Goal: Find specific page/section: Find specific page/section

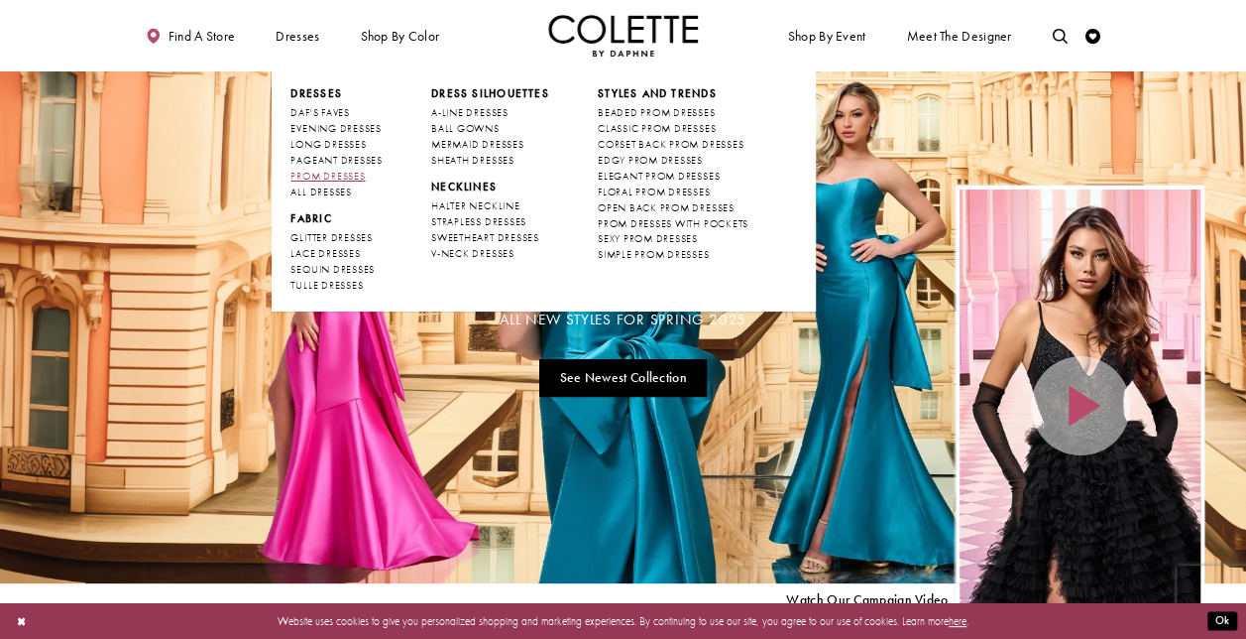
click at [329, 175] on span "PROM DRESSES" at bounding box center [328, 176] width 74 height 13
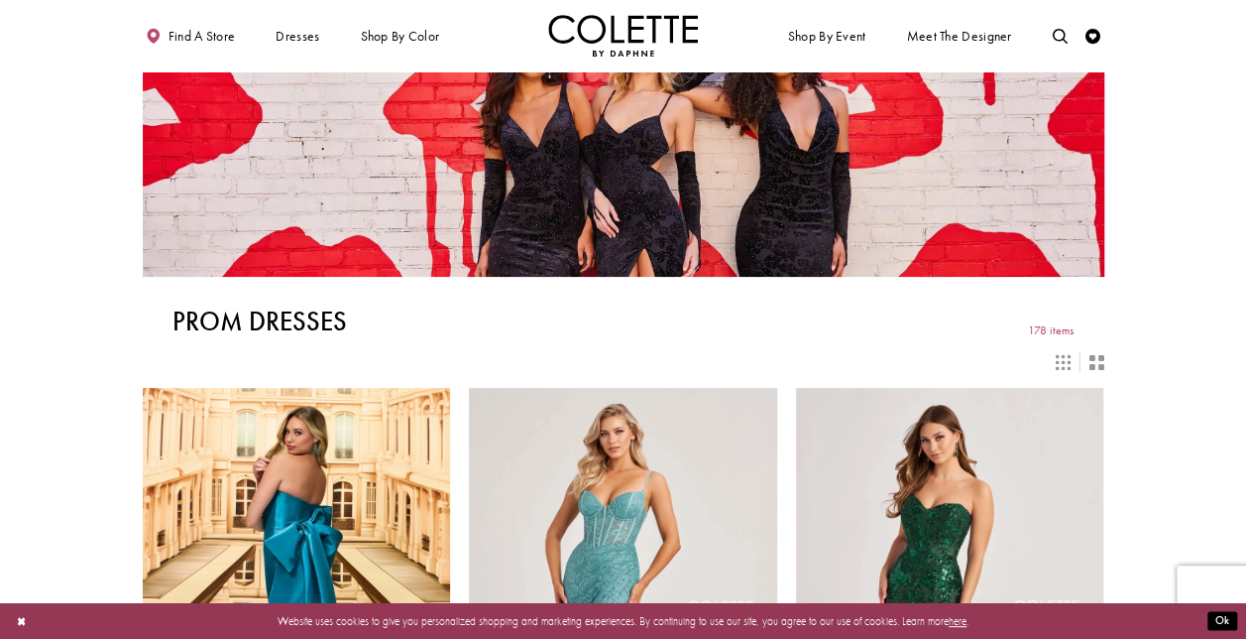
scroll to position [70, 0]
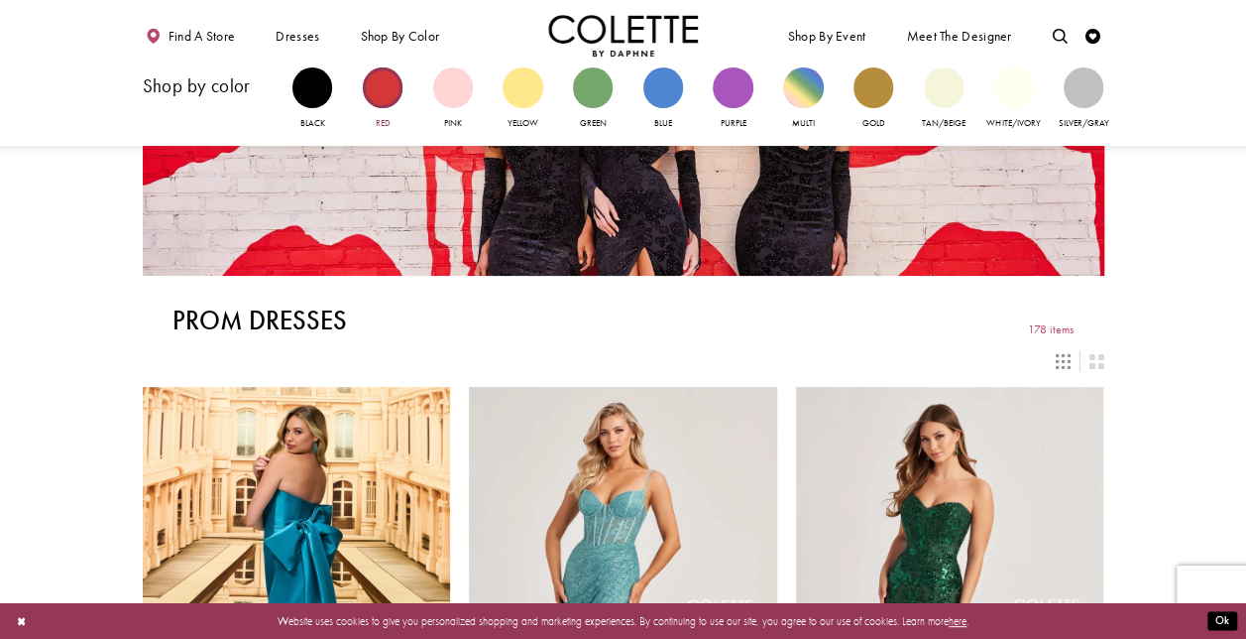
click at [388, 68] on div "Primary block" at bounding box center [383, 87] width 40 height 40
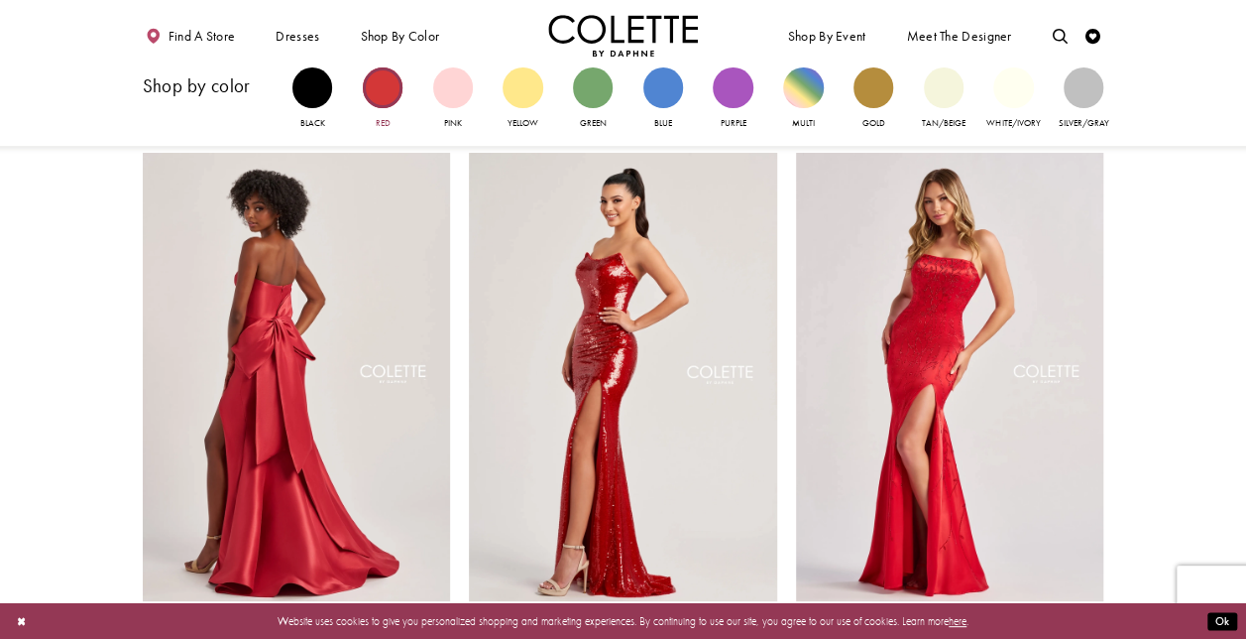
click at [377, 93] on div "Primary block" at bounding box center [383, 87] width 40 height 40
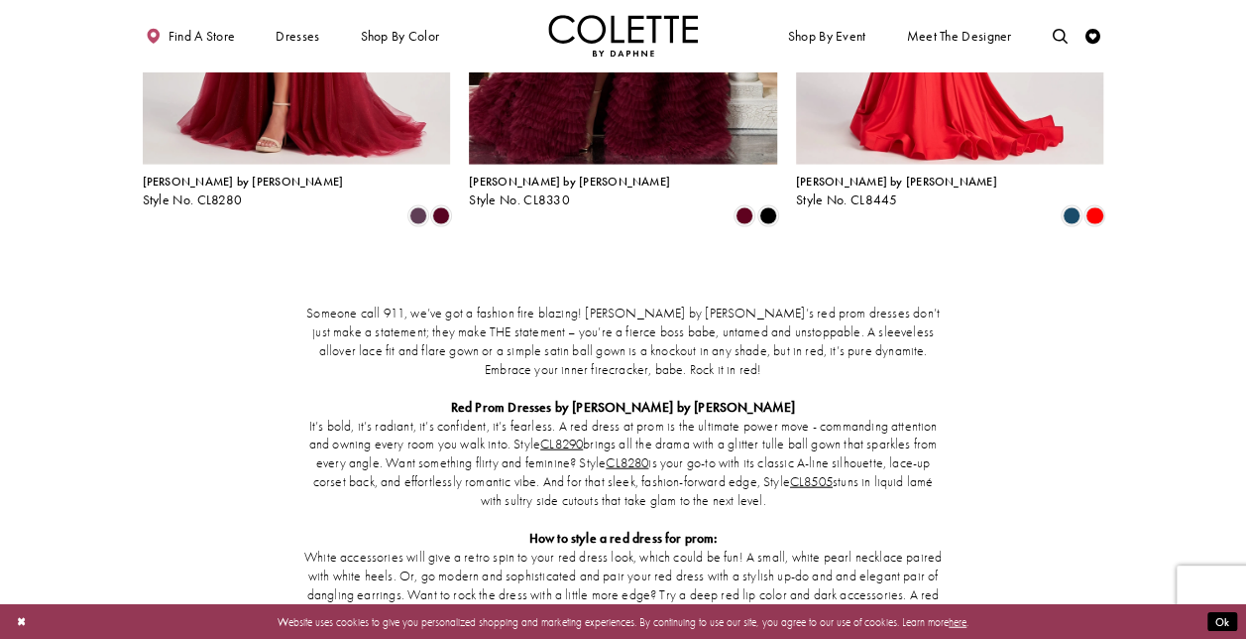
scroll to position [2100, 0]
